Goal: Find contact information: Find contact information

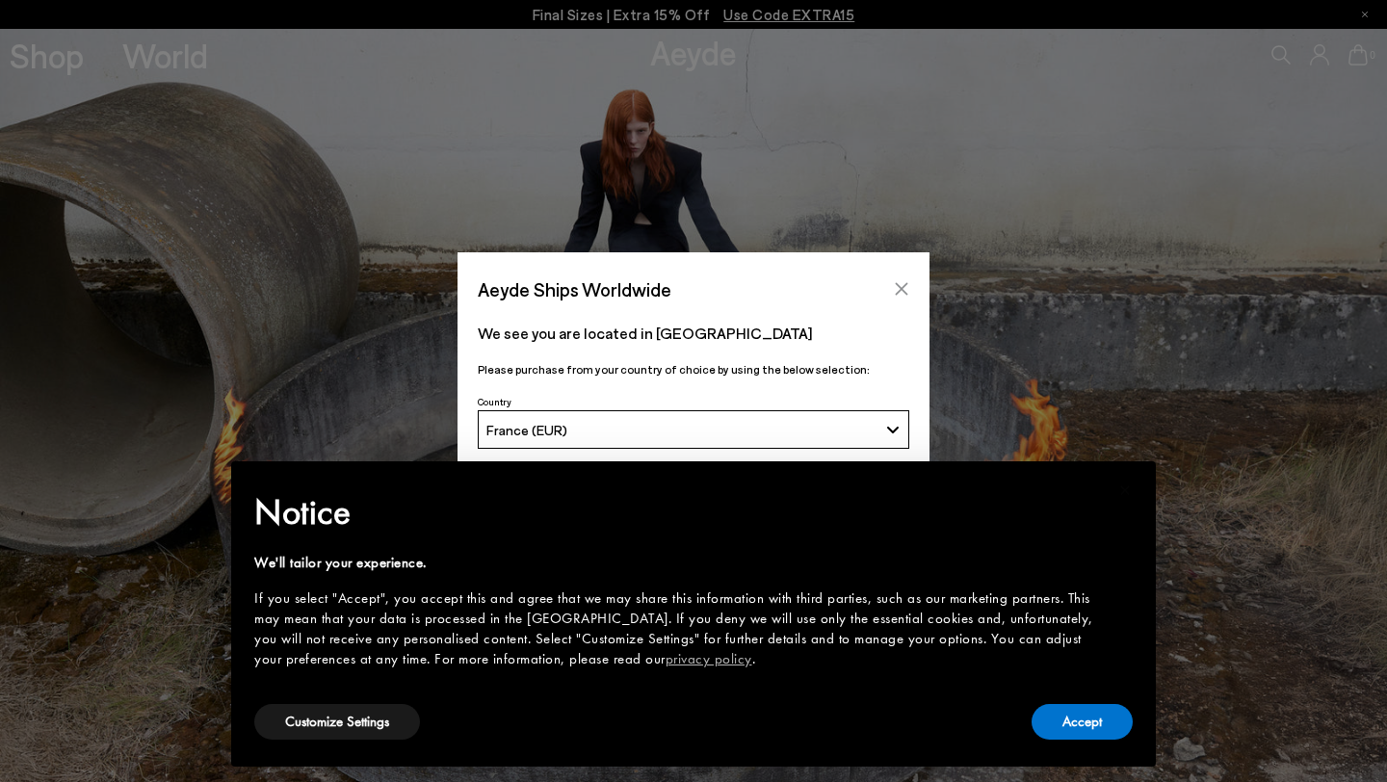
click at [903, 283] on icon "Close" at bounding box center [901, 288] width 15 height 15
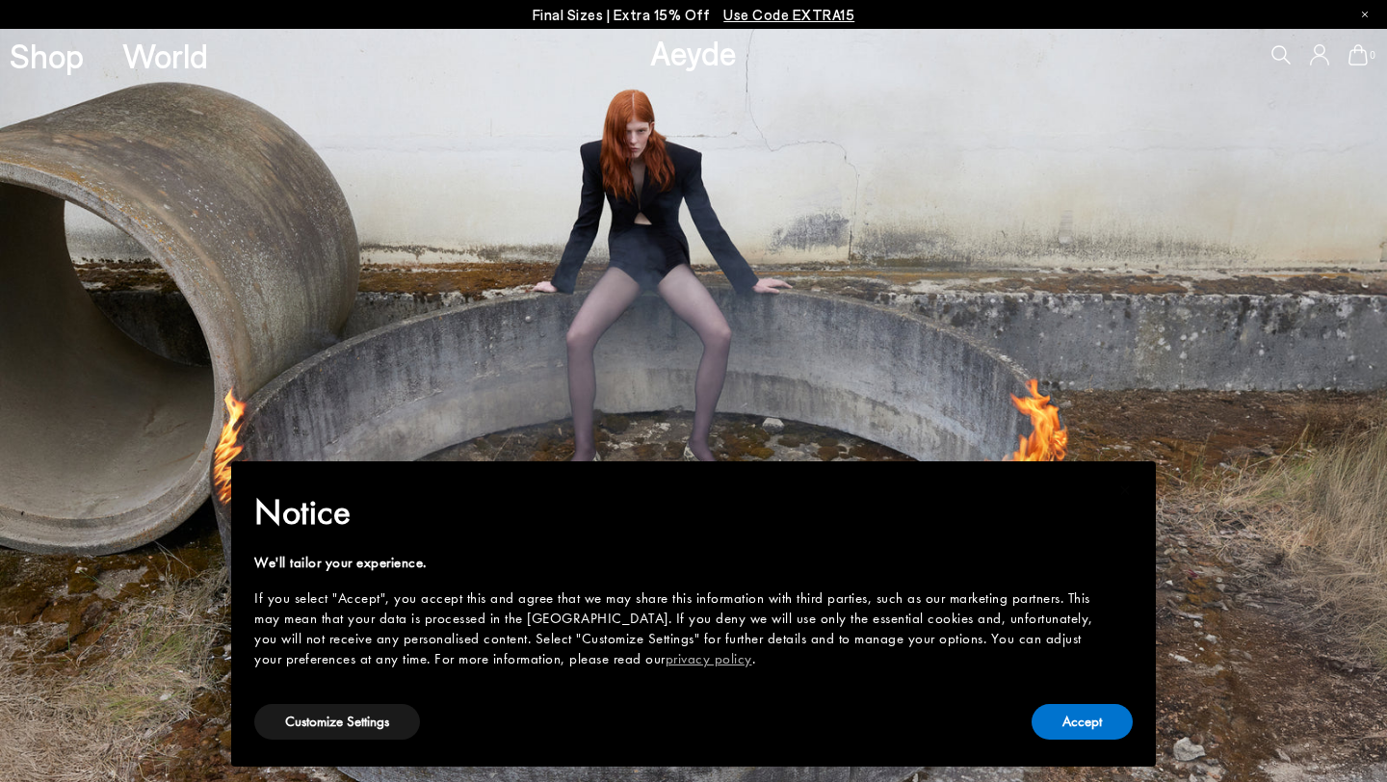
click at [1085, 741] on div "Accept" at bounding box center [1081, 721] width 101 height 43
click at [1081, 727] on button "Accept" at bounding box center [1081, 722] width 101 height 36
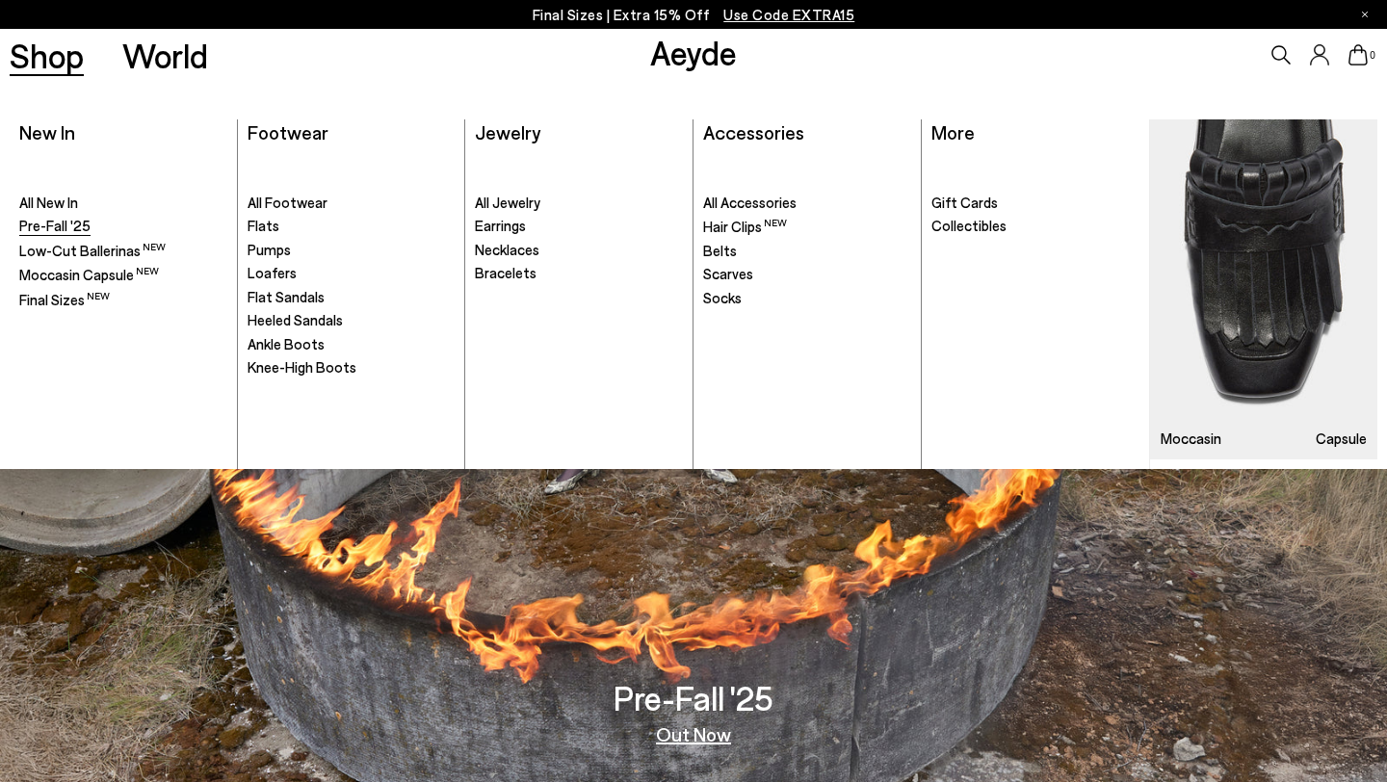
click at [30, 220] on span "Pre-Fall '25" at bounding box center [54, 225] width 71 height 17
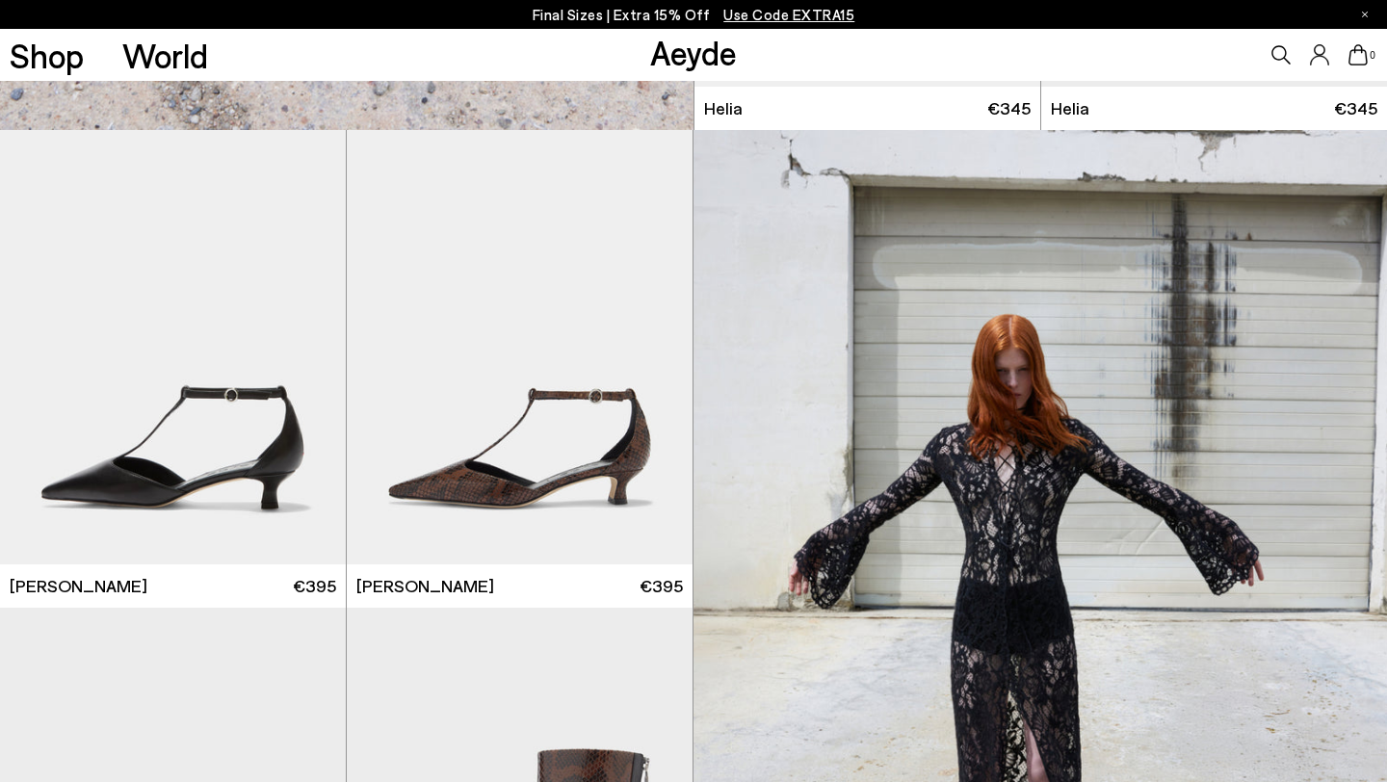
scroll to position [2259, 0]
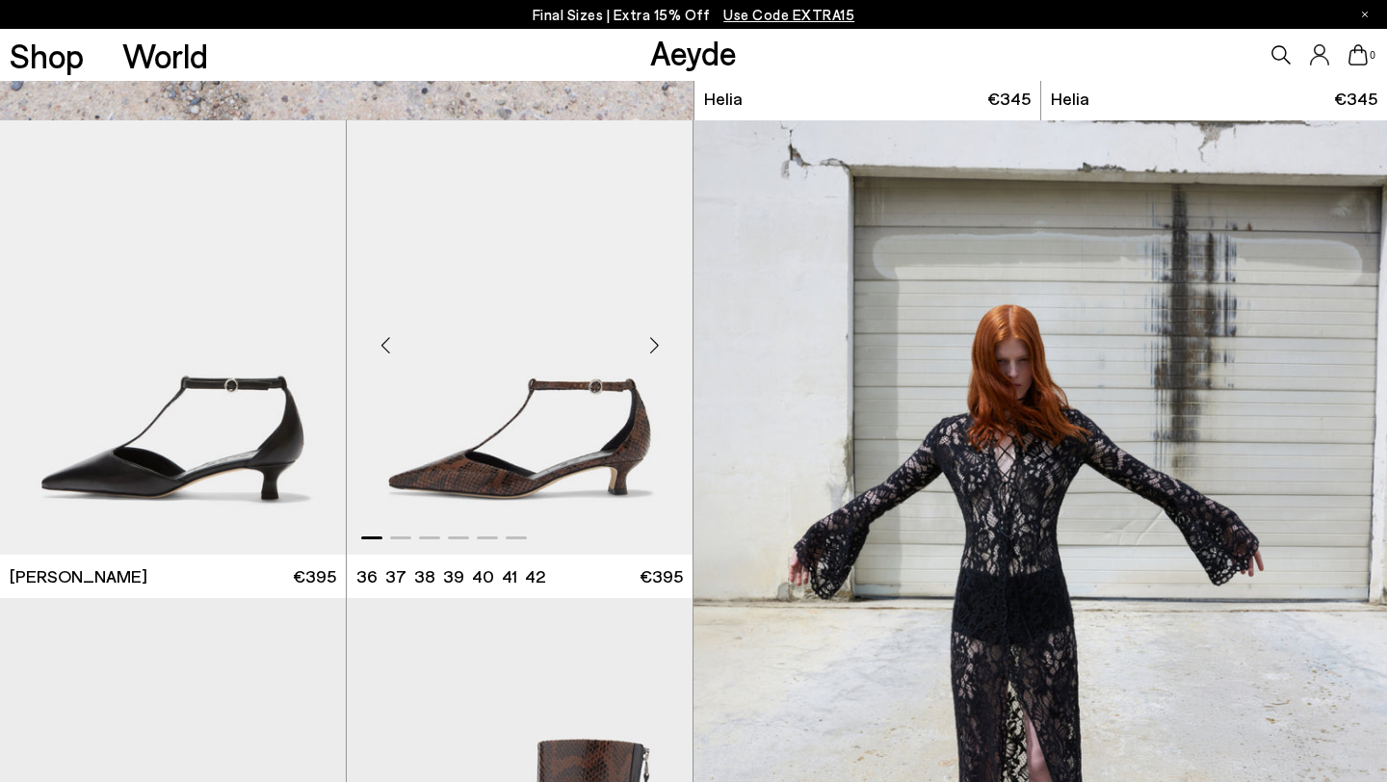
click at [660, 346] on div "Next slide" at bounding box center [654, 345] width 58 height 58
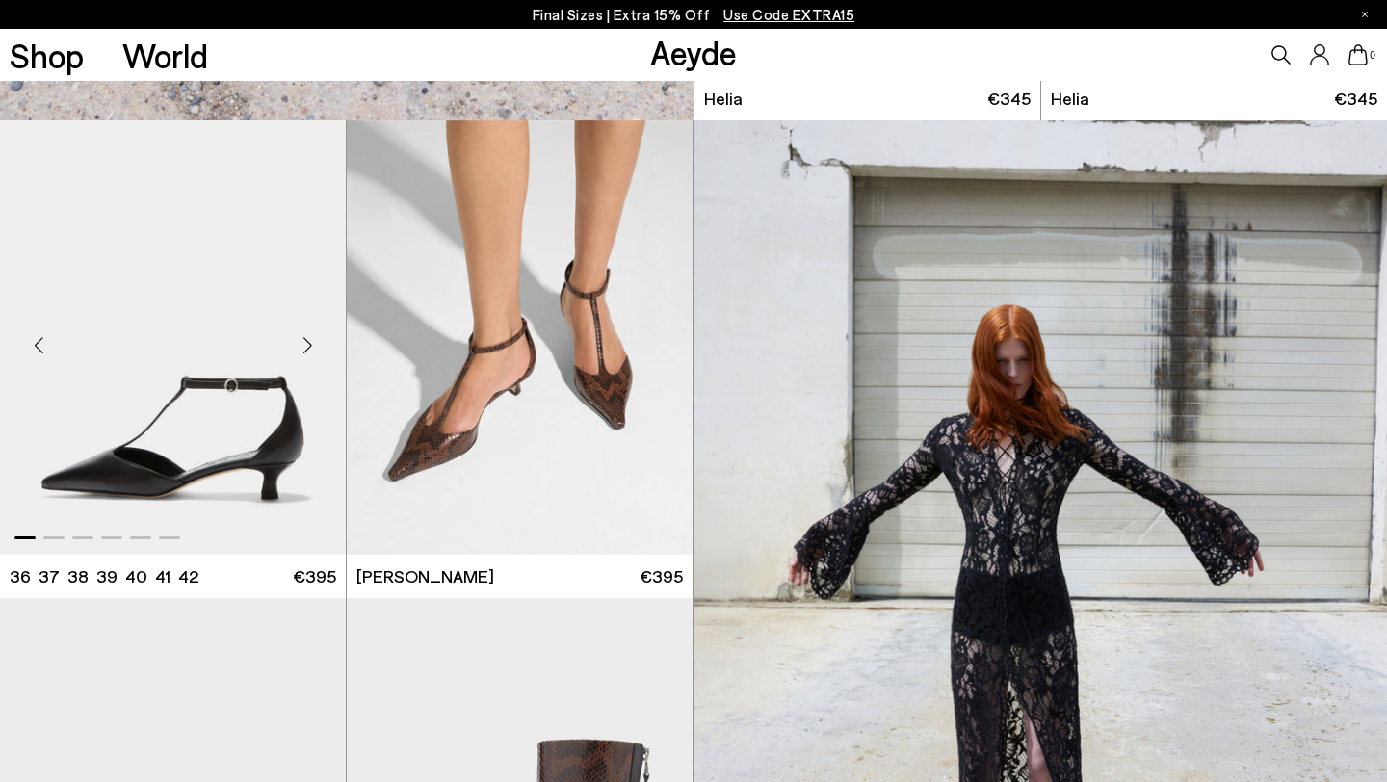
click at [313, 340] on div "Next slide" at bounding box center [307, 345] width 58 height 58
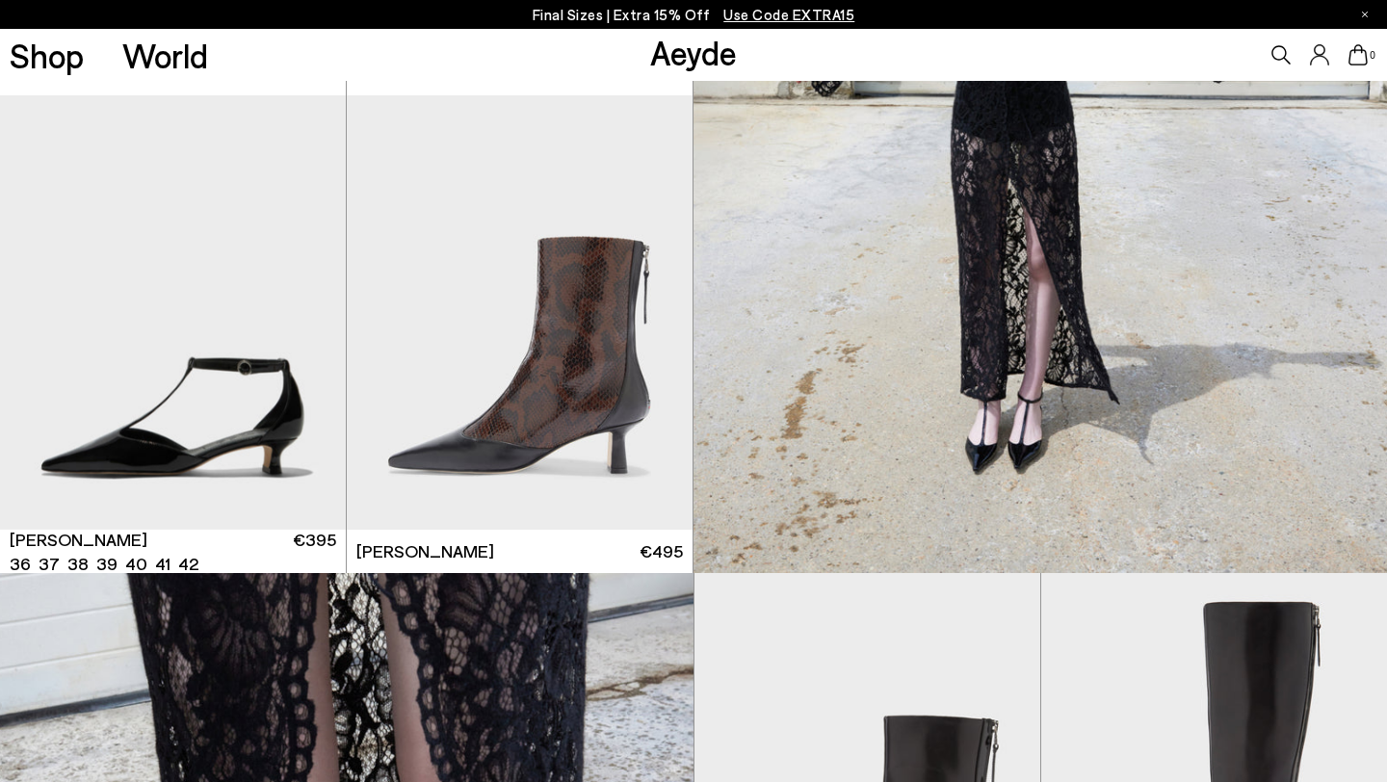
scroll to position [2767, 0]
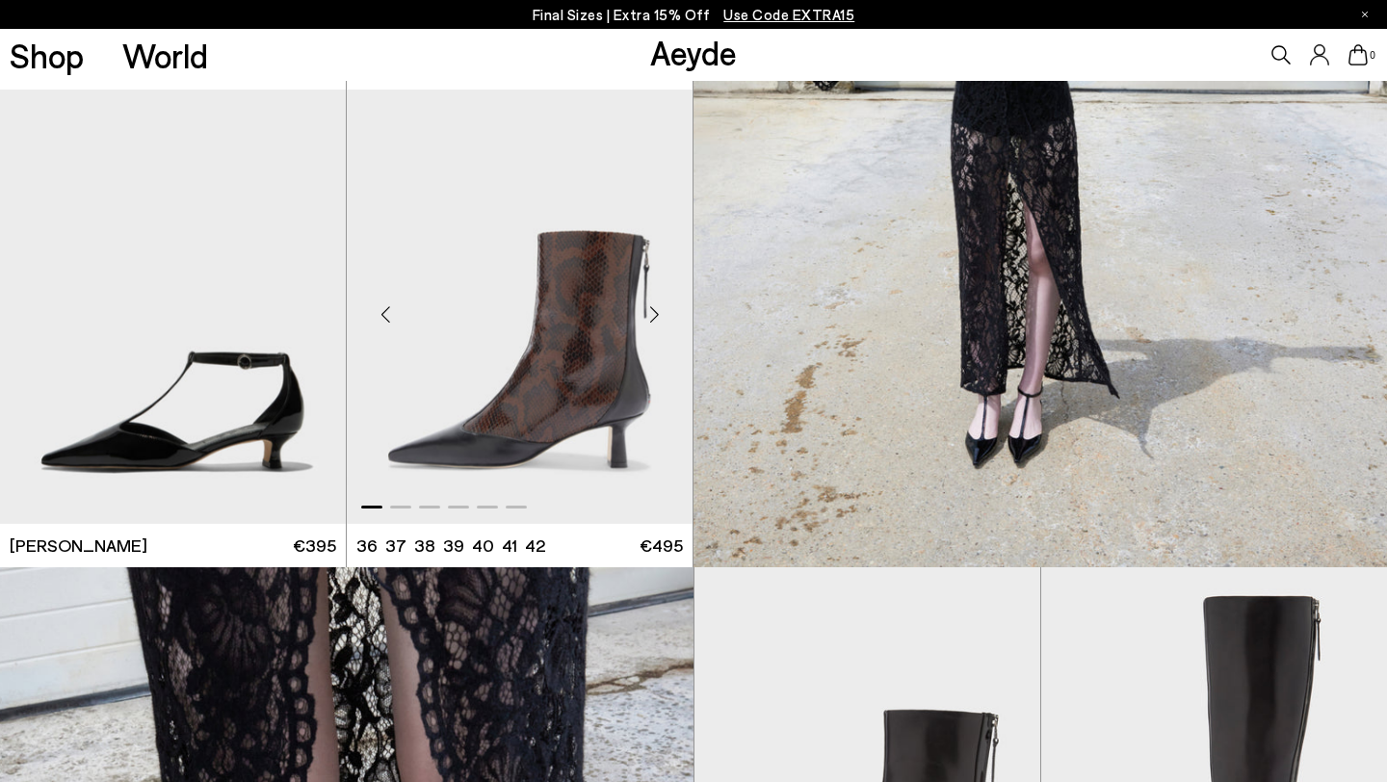
click at [662, 313] on div "Next slide" at bounding box center [654, 315] width 58 height 58
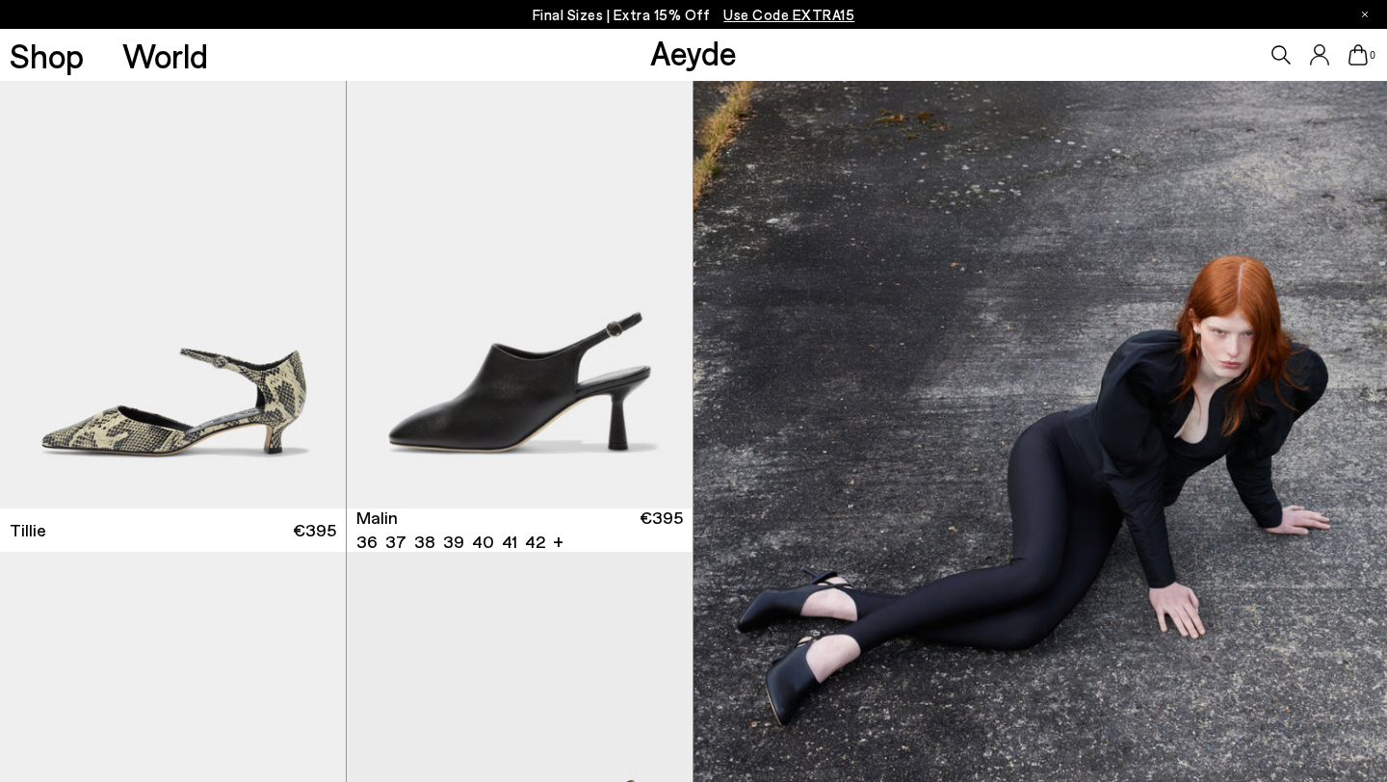
scroll to position [4219, 0]
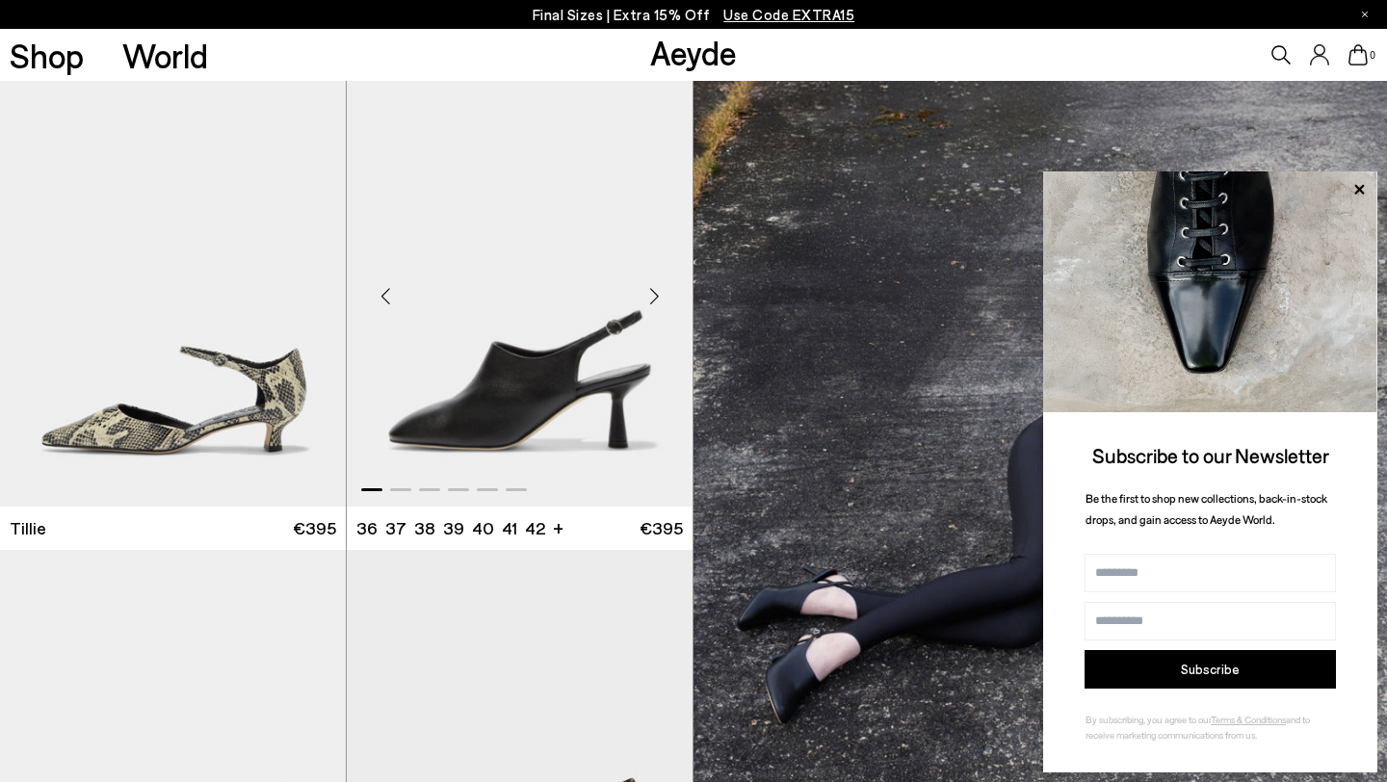
click at [651, 296] on div "Next slide" at bounding box center [654, 297] width 58 height 58
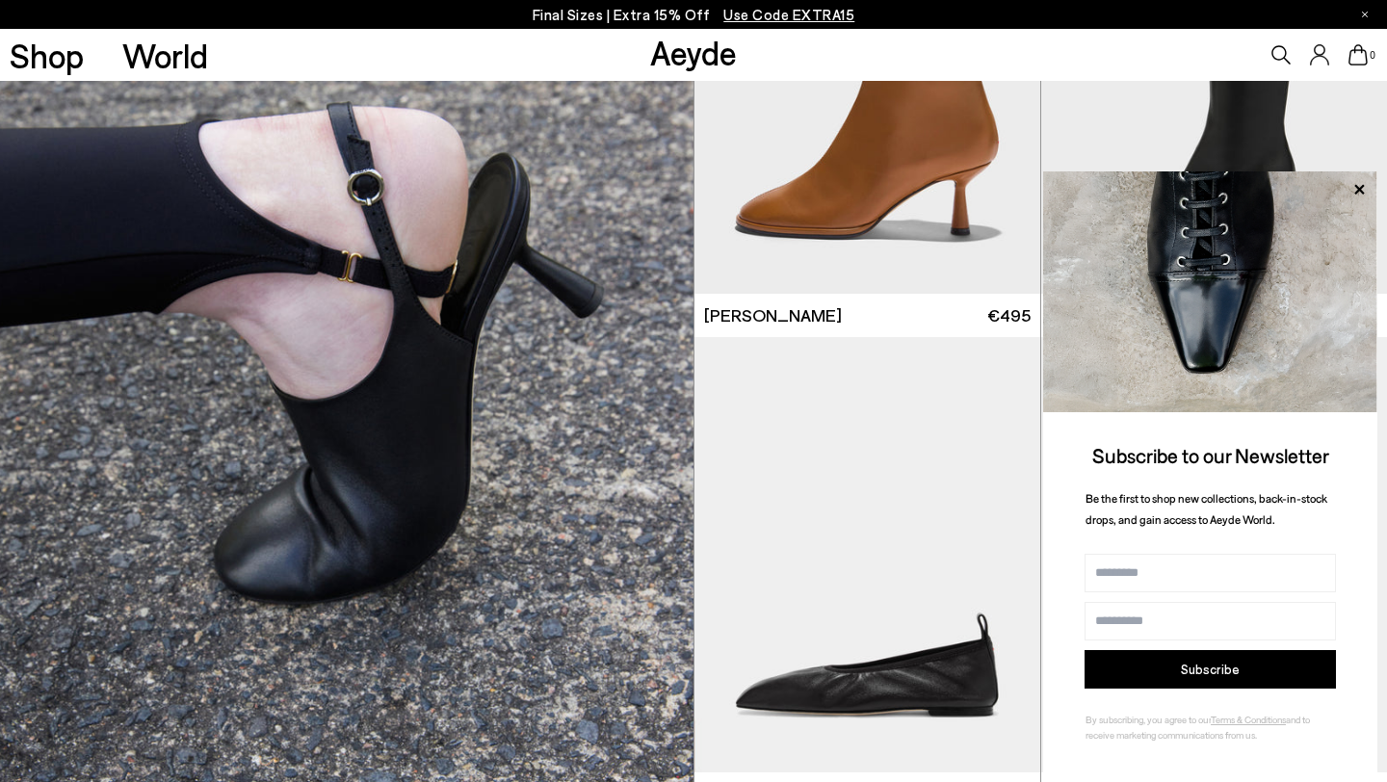
scroll to position [5392, 0]
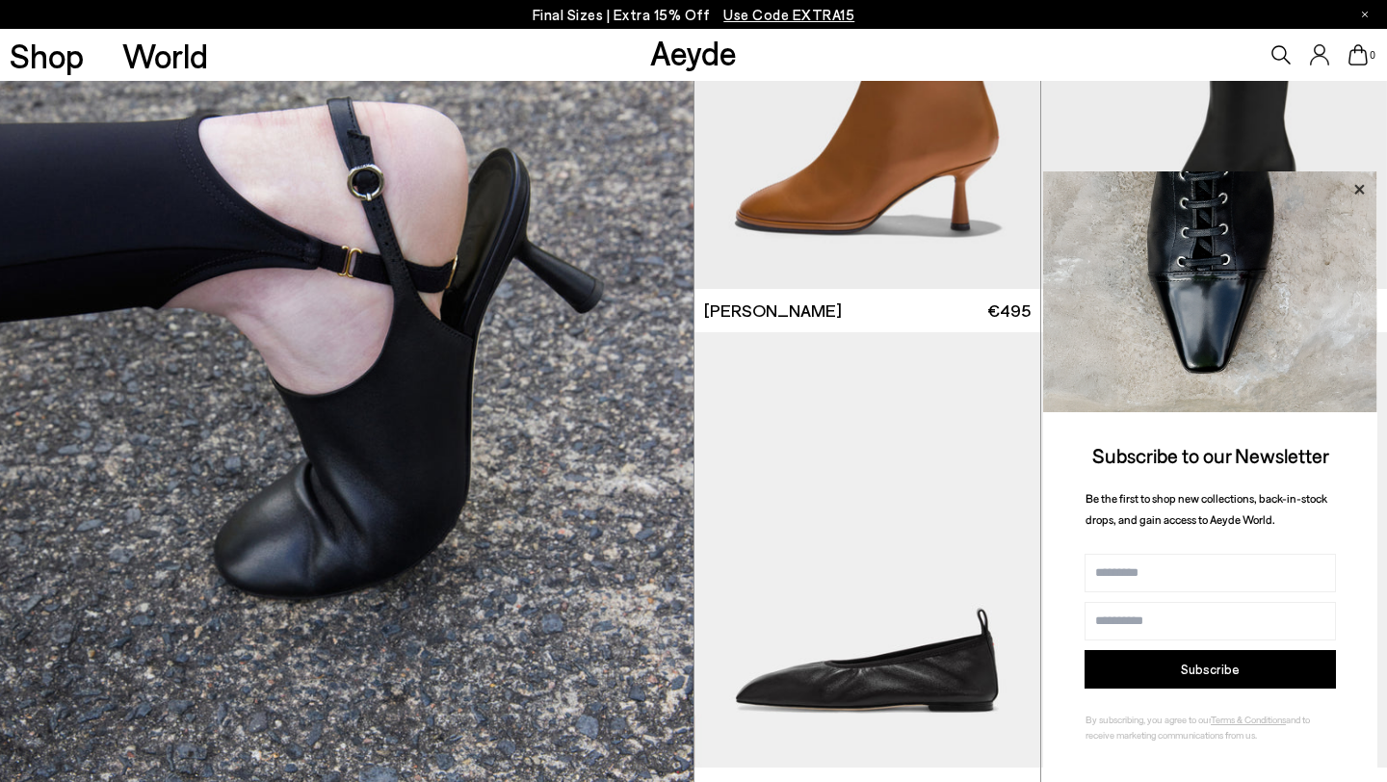
click at [1356, 191] on icon at bounding box center [1359, 189] width 10 height 10
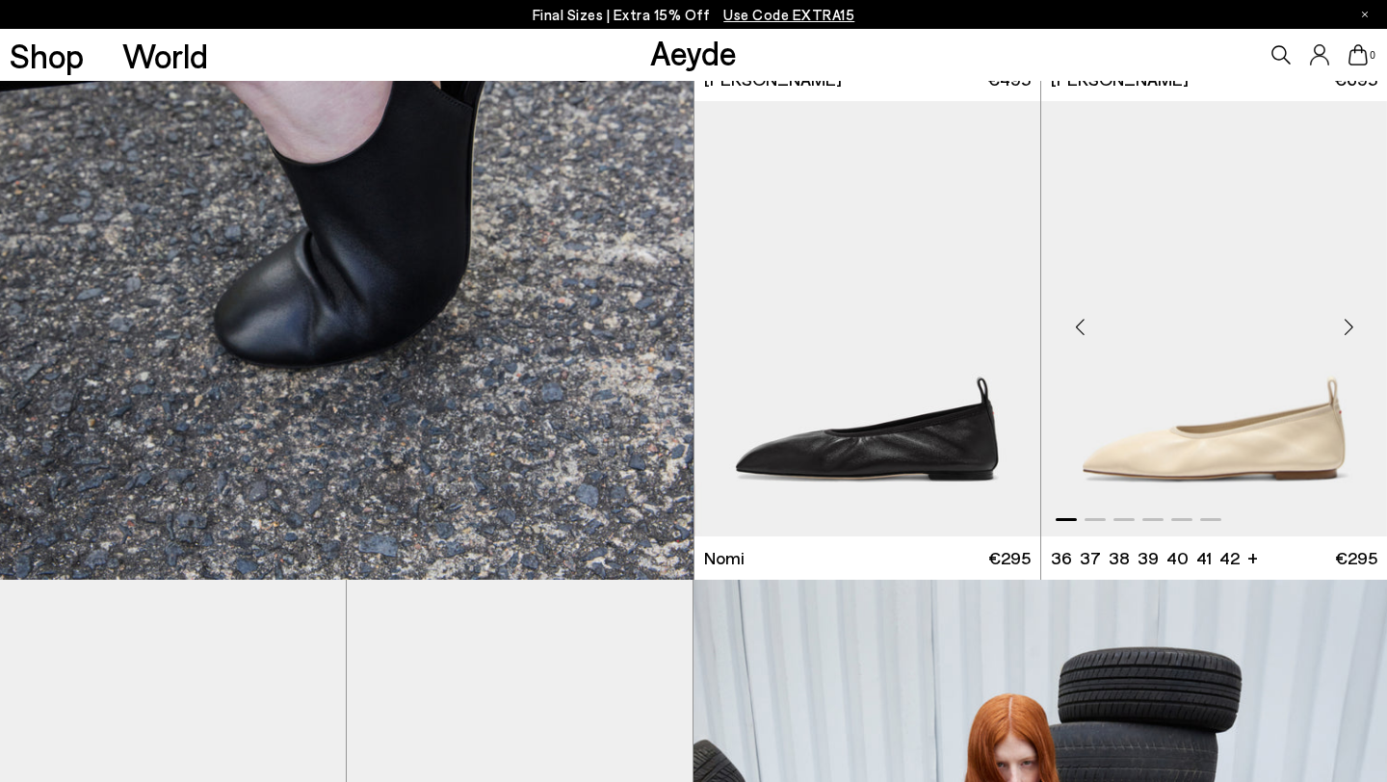
scroll to position [5664, 0]
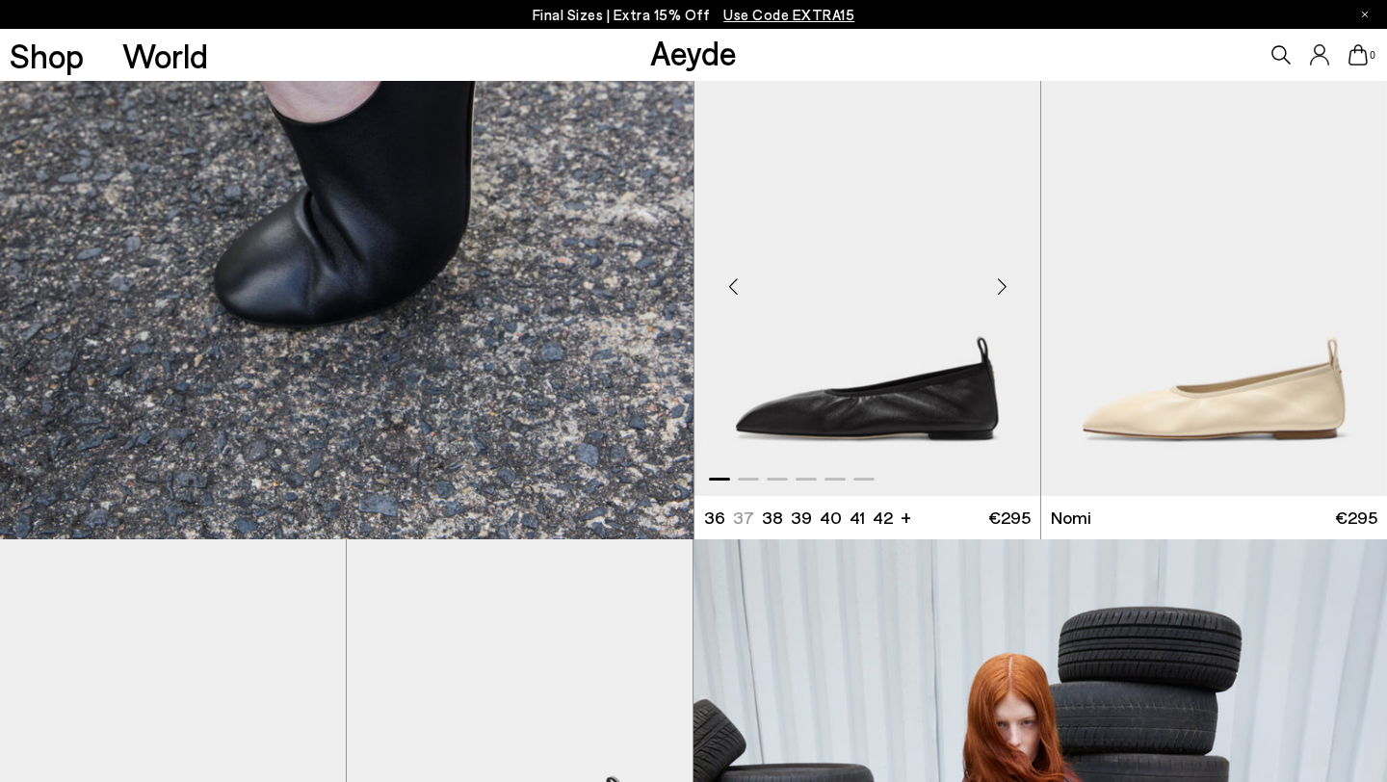
click at [1005, 278] on div "Next slide" at bounding box center [1002, 286] width 58 height 58
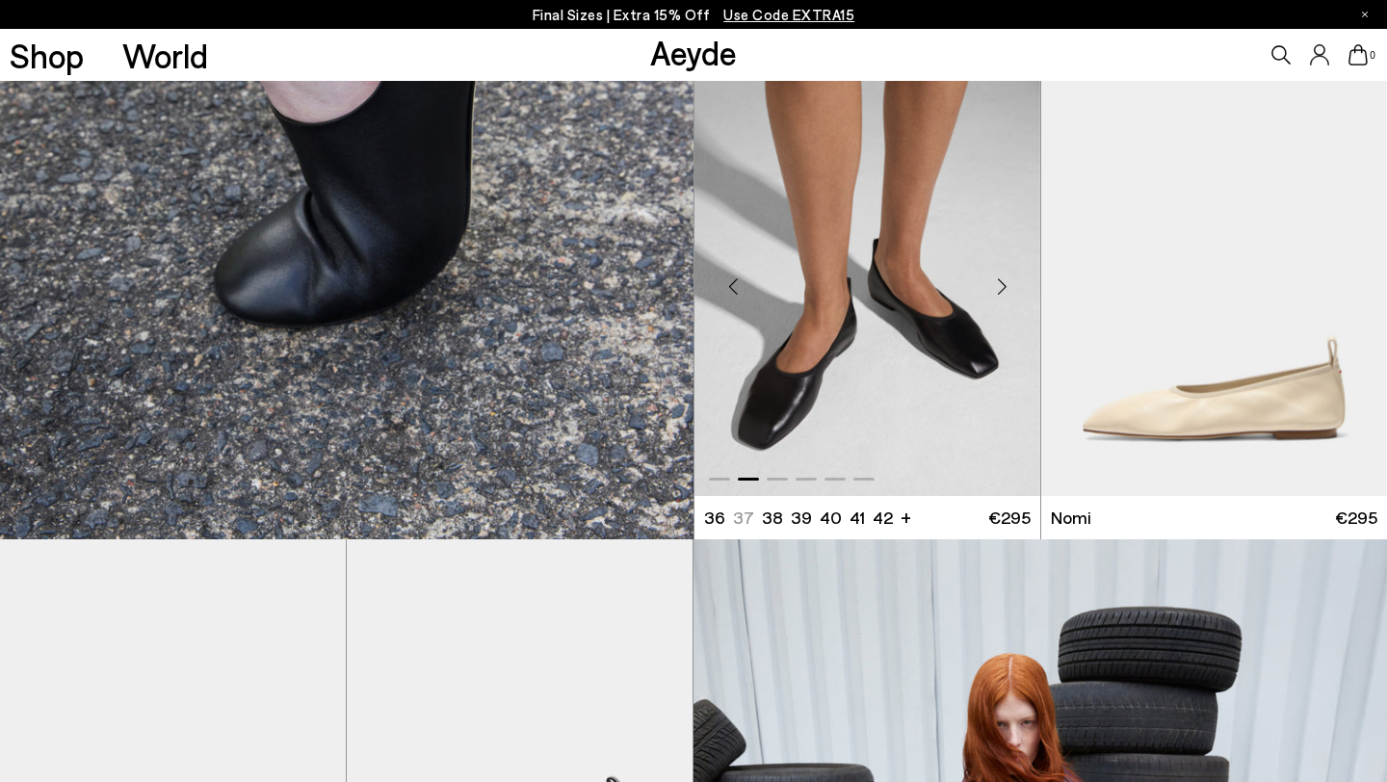
click at [1005, 278] on div "Next slide" at bounding box center [1002, 286] width 58 height 58
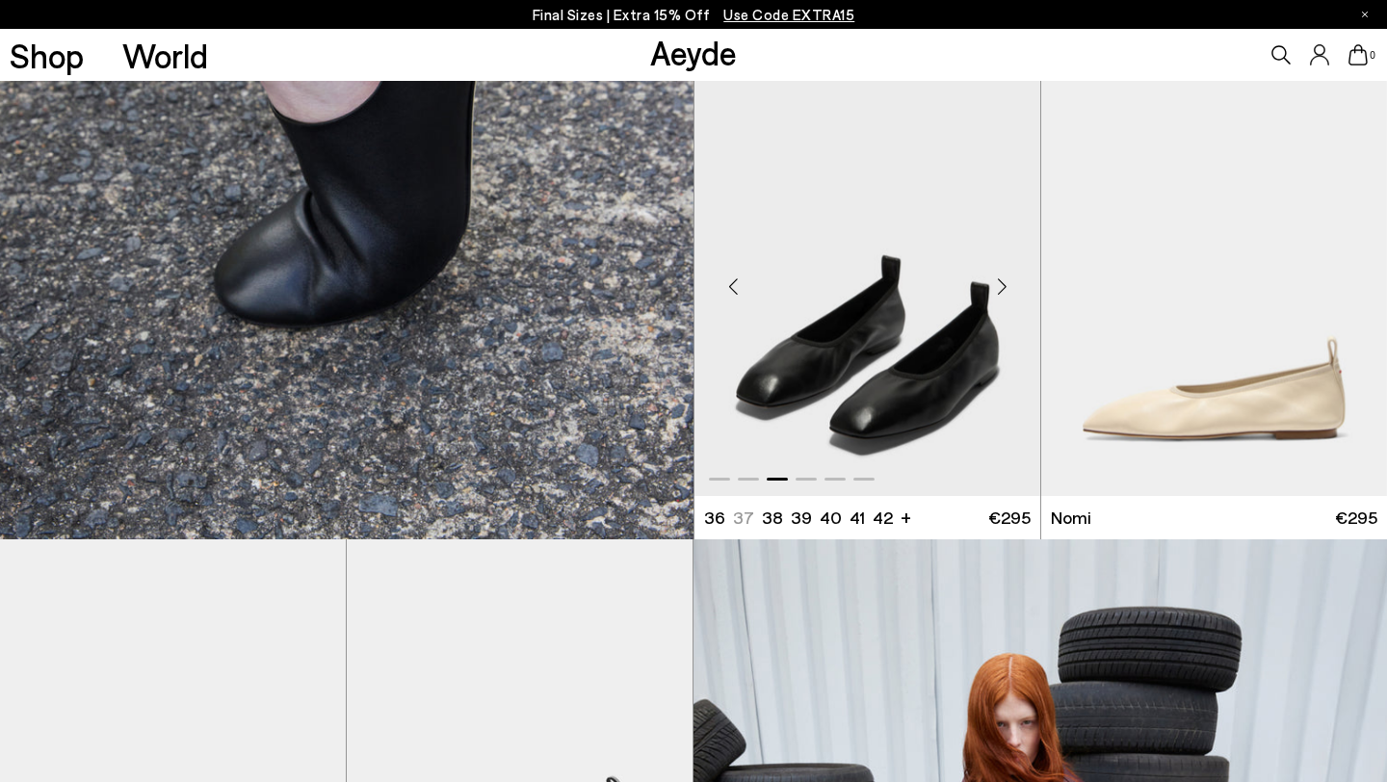
click at [1005, 278] on div "Next slide" at bounding box center [1002, 286] width 58 height 58
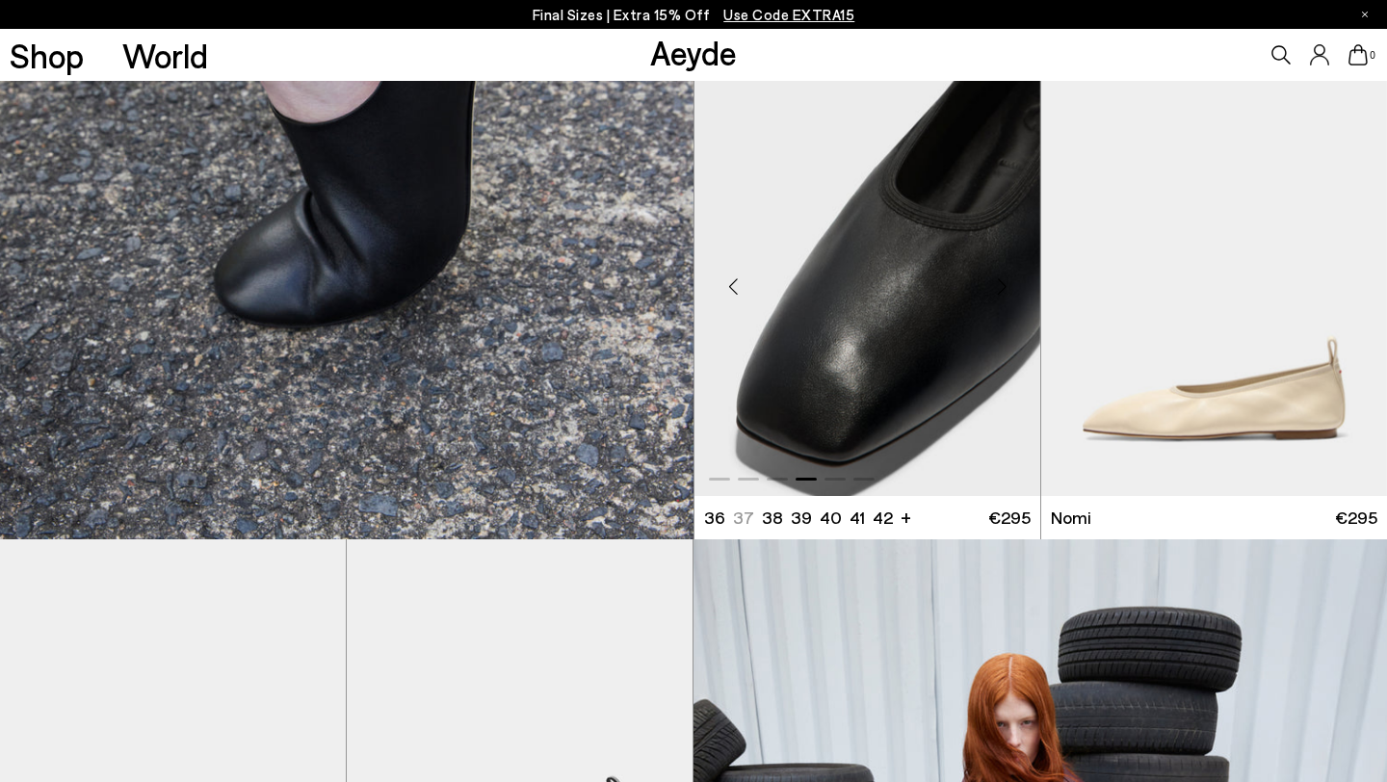
click at [1005, 278] on div "Next slide" at bounding box center [1002, 286] width 58 height 58
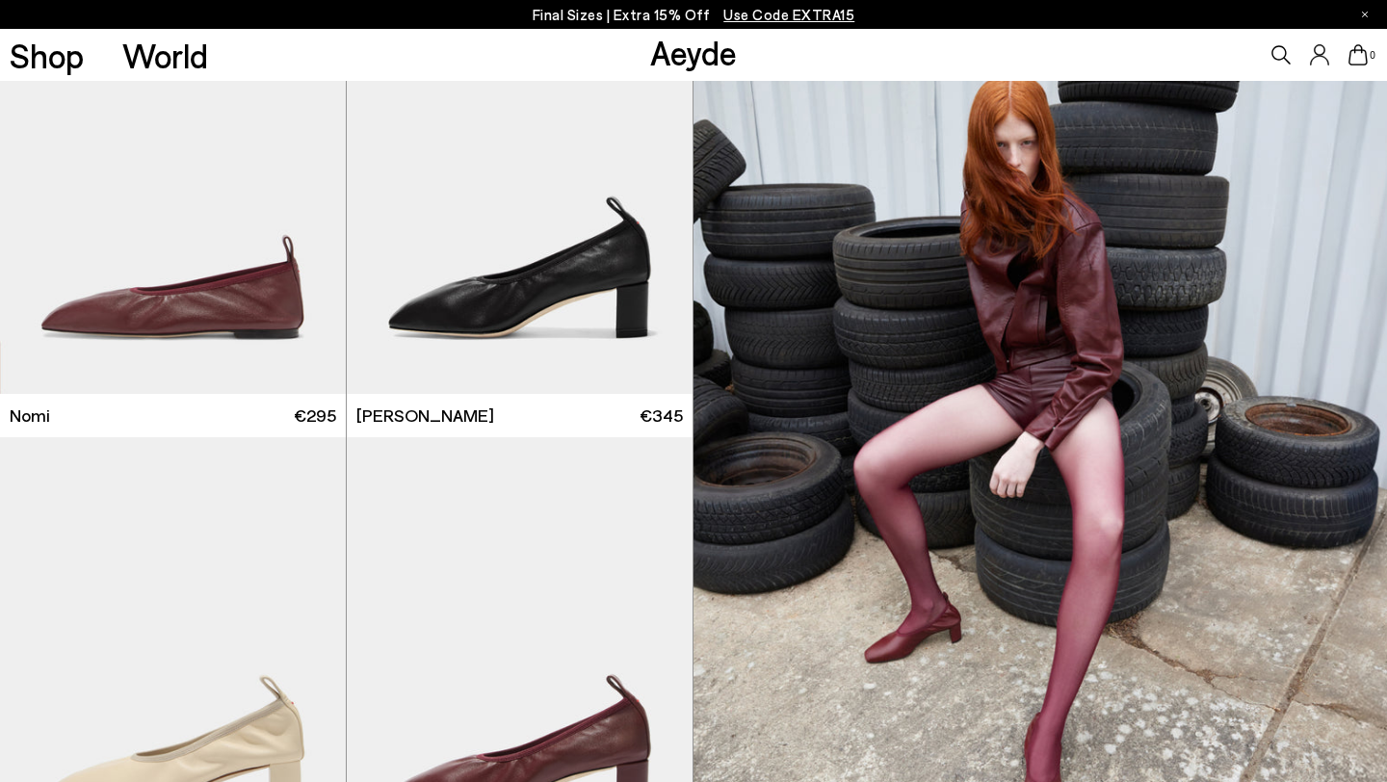
scroll to position [6244, 0]
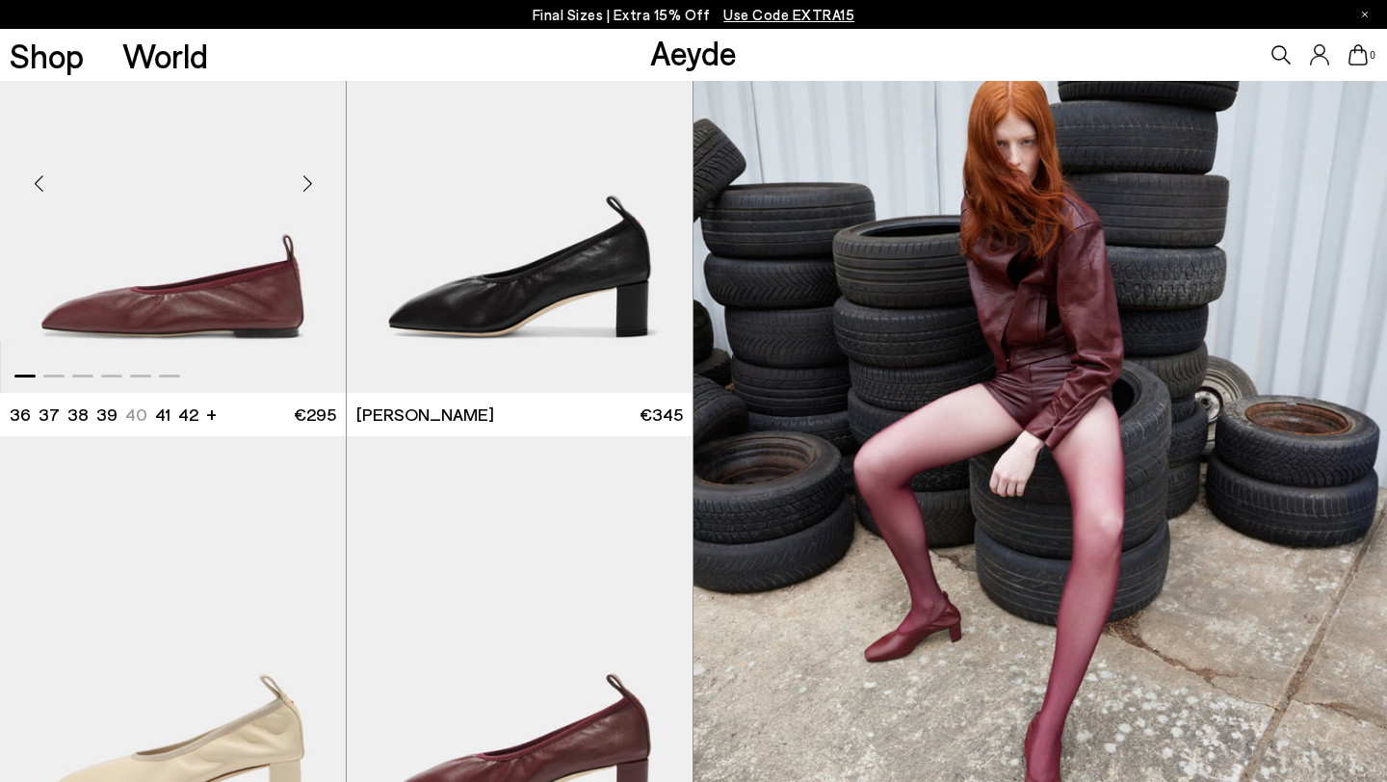
click at [310, 184] on div "Next slide" at bounding box center [307, 183] width 58 height 58
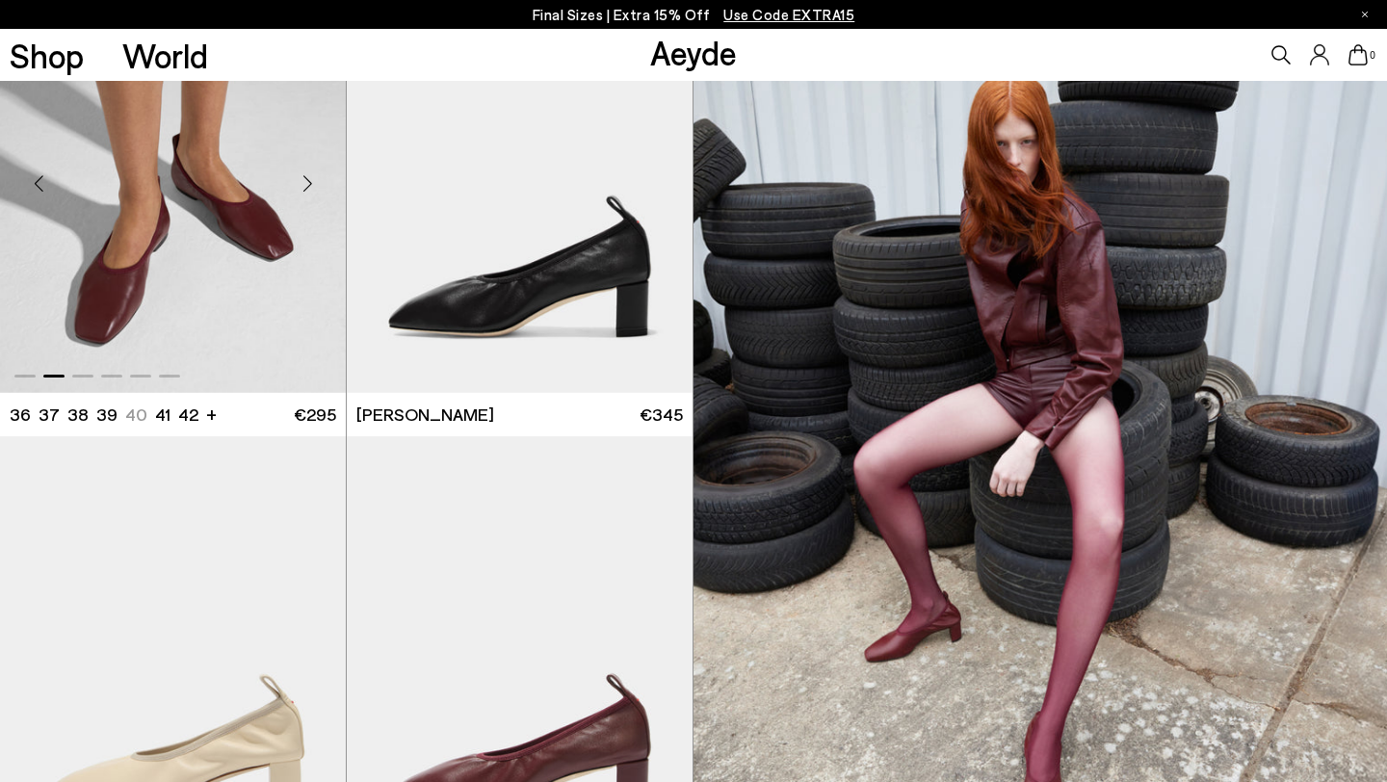
click at [310, 184] on div "Next slide" at bounding box center [307, 183] width 58 height 58
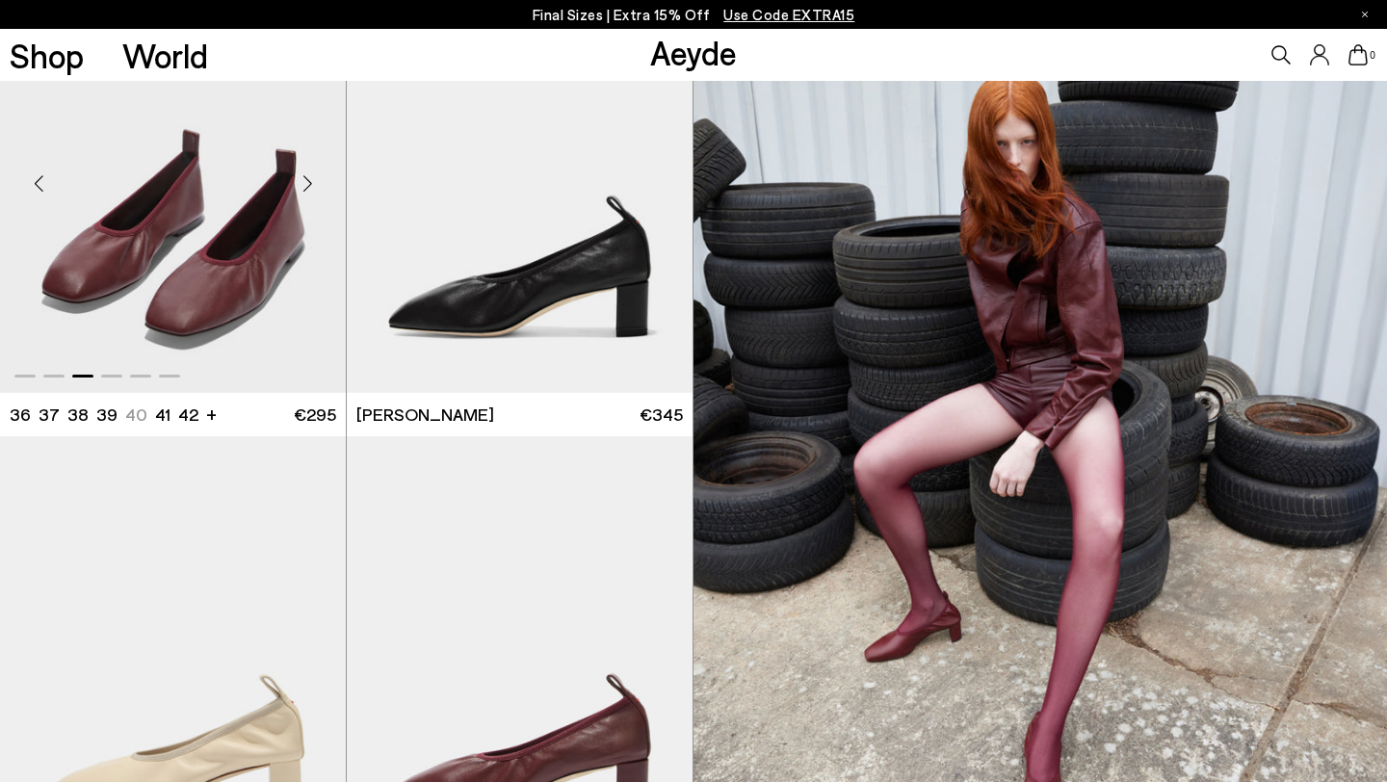
click at [310, 184] on div "Next slide" at bounding box center [307, 183] width 58 height 58
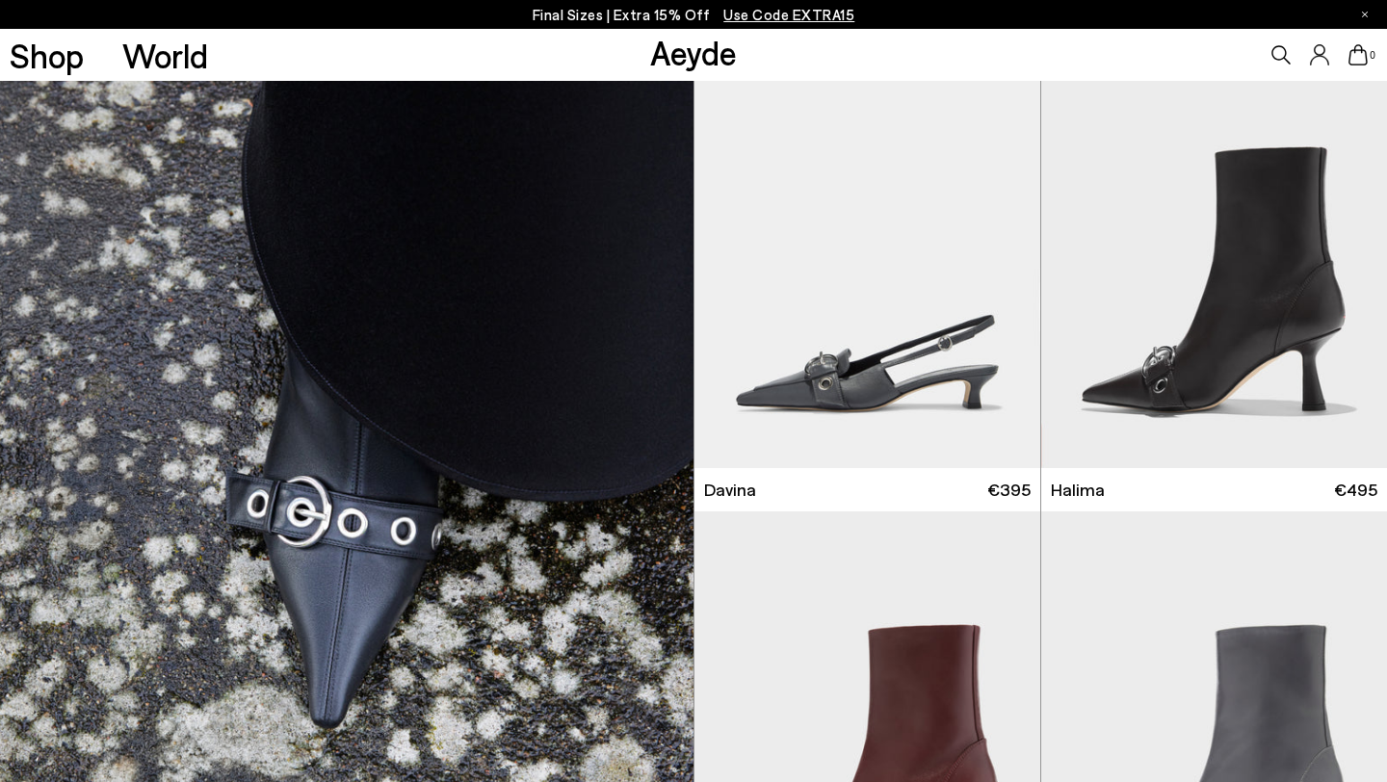
scroll to position [9040, 0]
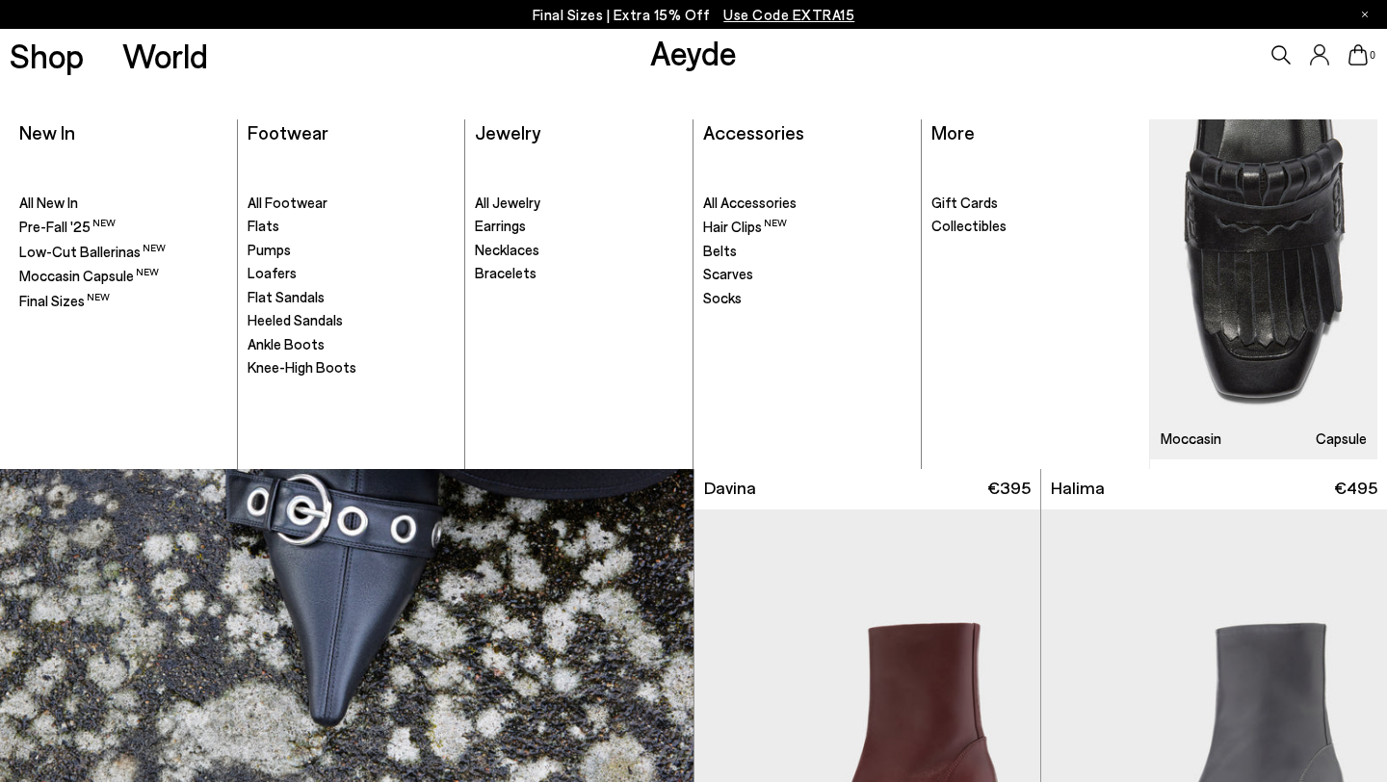
click at [678, 65] on link "Aeyde" at bounding box center [693, 52] width 87 height 40
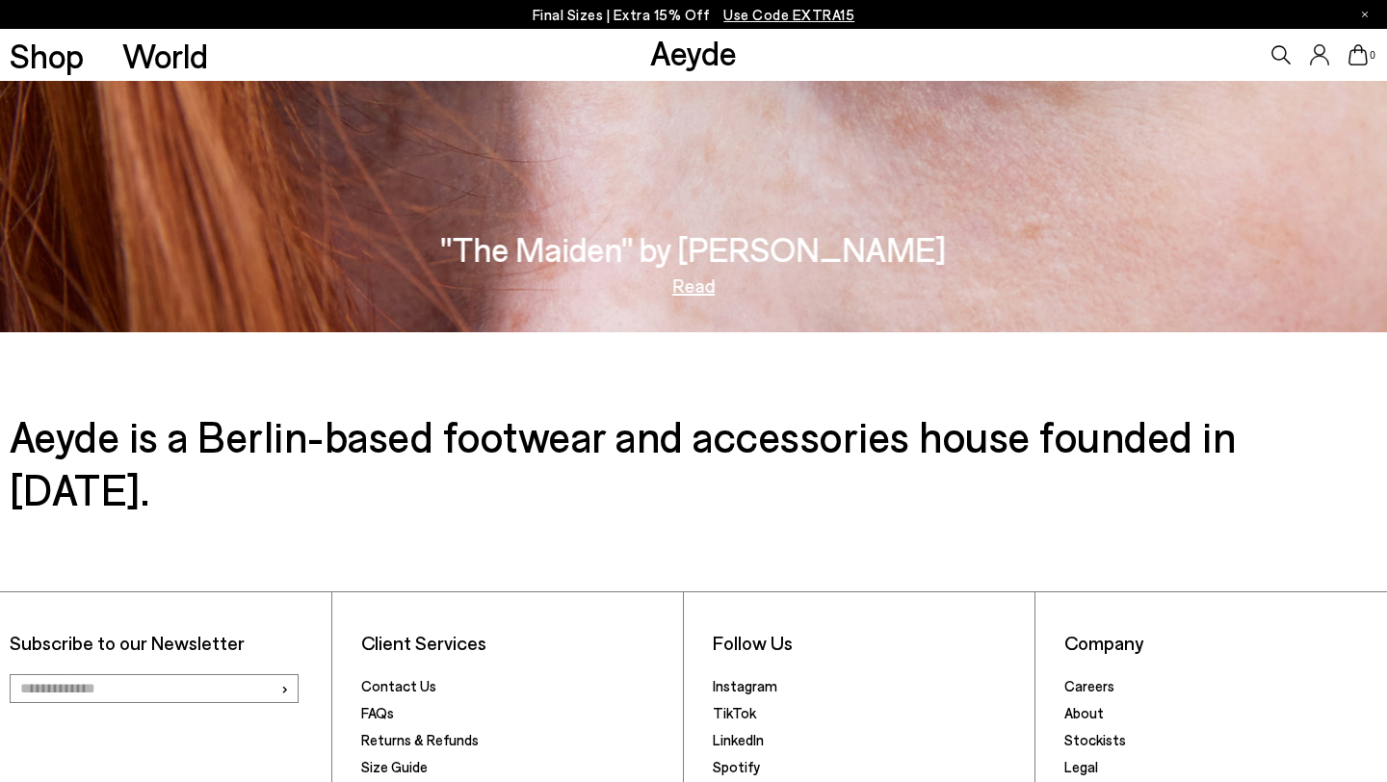
scroll to position [3308, 0]
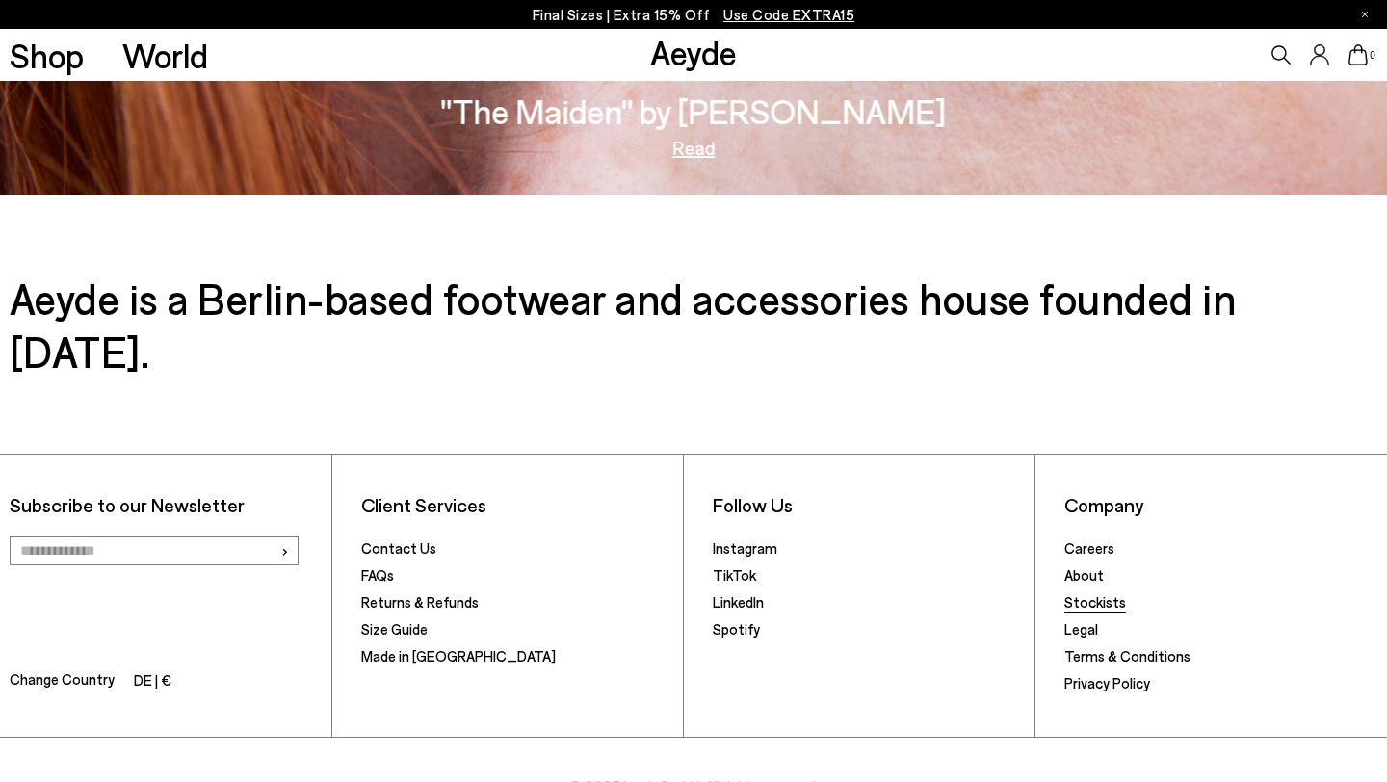
click at [1102, 593] on link "Stockists" at bounding box center [1095, 601] width 62 height 17
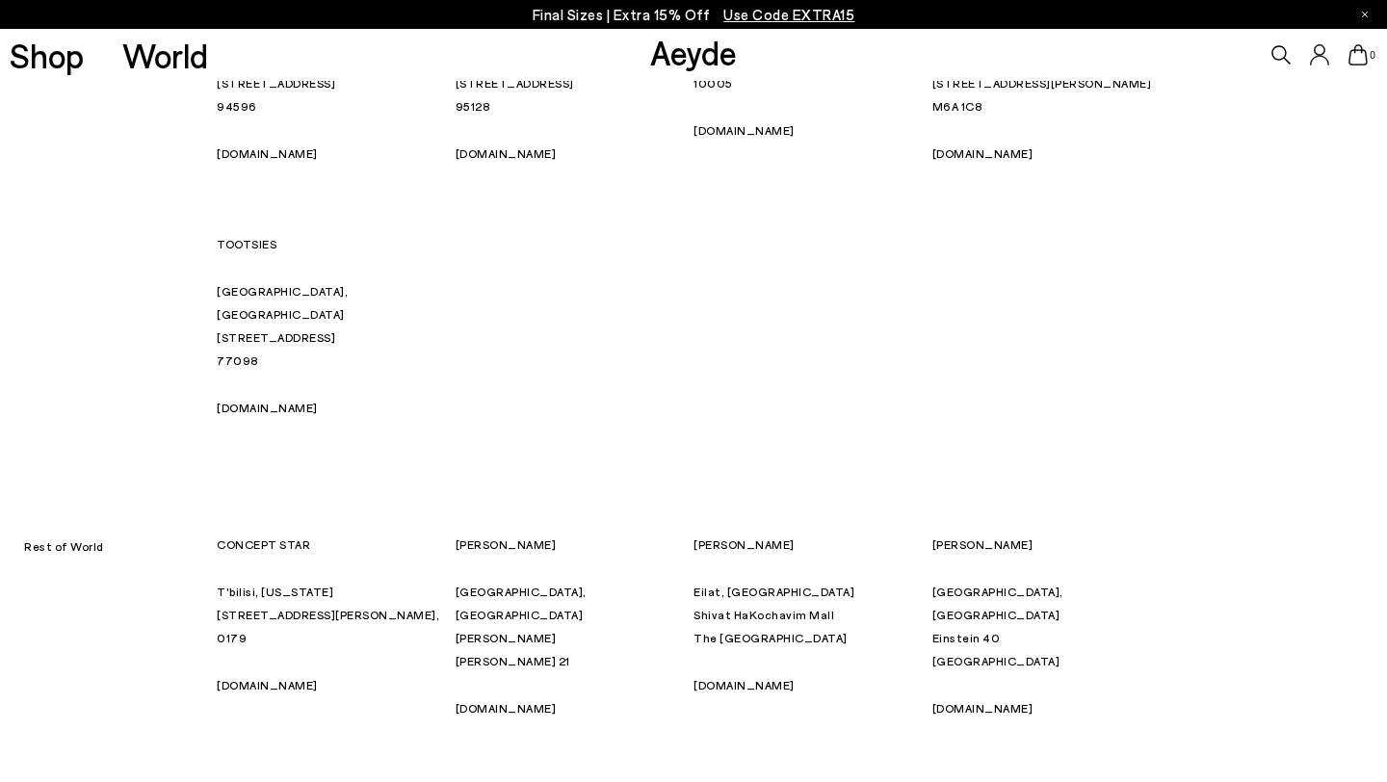
scroll to position [11761, 0]
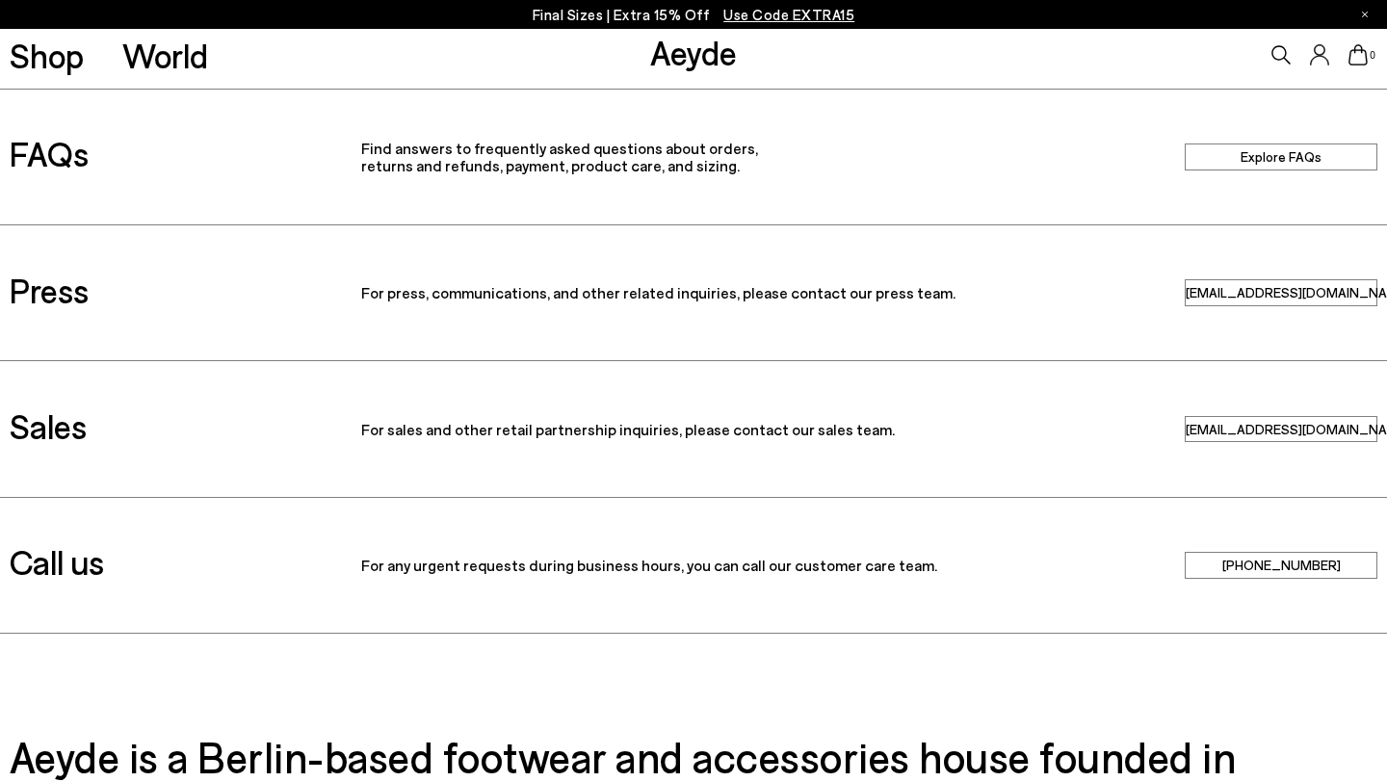
scroll to position [130, 0]
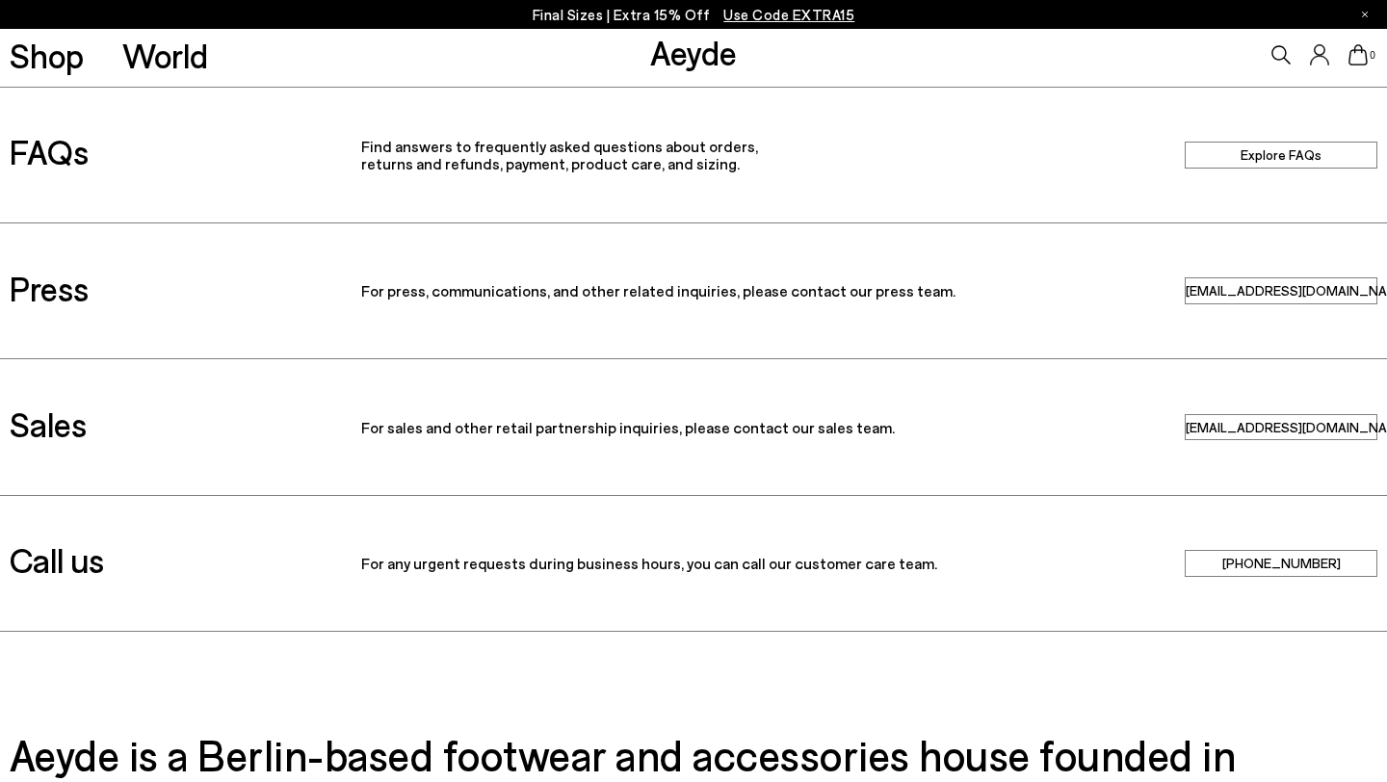
click at [1225, 429] on link "sales@aeyde.com" at bounding box center [1280, 427] width 193 height 26
